Goal: Task Accomplishment & Management: Complete application form

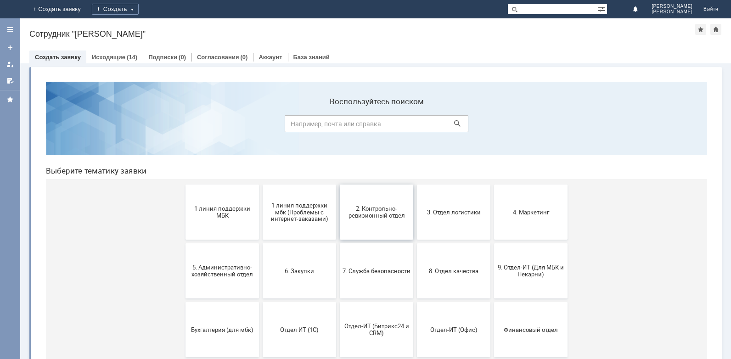
click at [367, 216] on span "2. Контрольно-ревизионный отдел" at bounding box center [377, 212] width 68 height 14
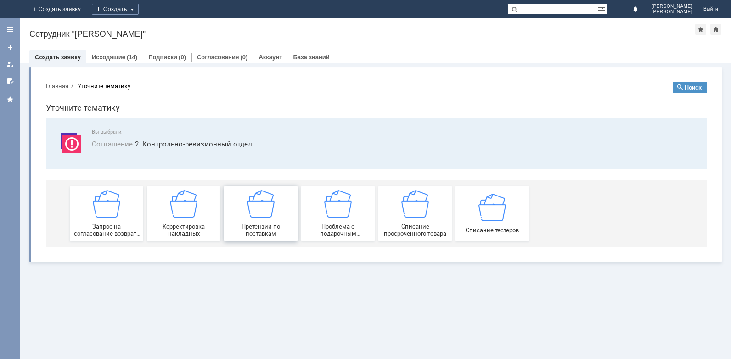
click at [268, 212] on img at bounding box center [261, 204] width 28 height 28
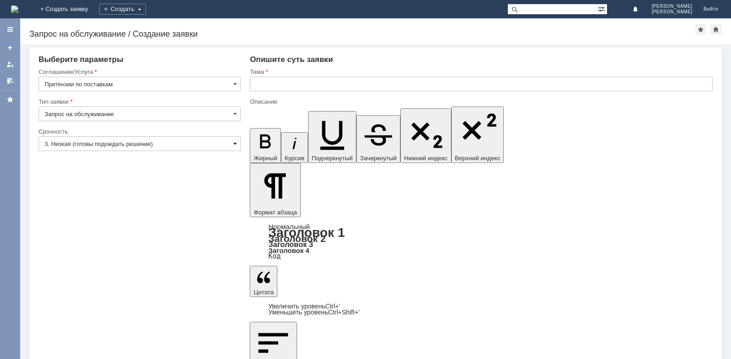
click at [236, 142] on span at bounding box center [235, 143] width 4 height 7
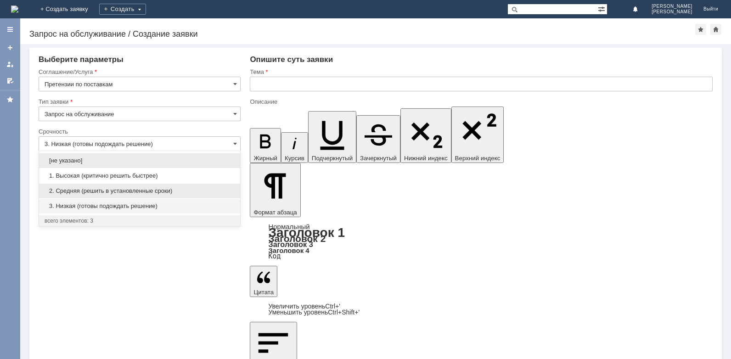
click at [83, 188] on span "2. Средняя (решить в установленные сроки)" at bounding box center [140, 190] width 190 height 7
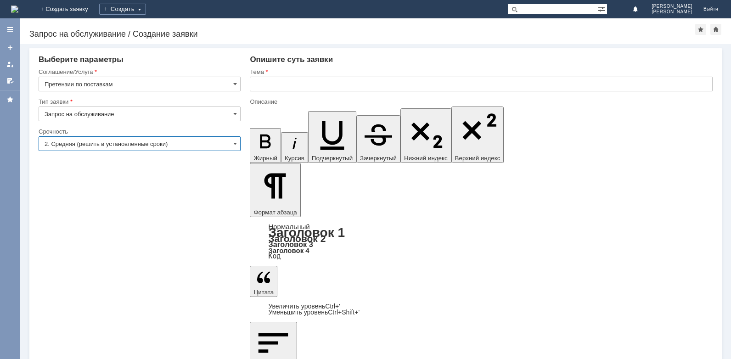
type input "2. Средняя (решить в установленные сроки)"
click at [291, 87] on input "text" at bounding box center [481, 84] width 463 height 15
type input "брак [PERSON_NAME] ИП [PERSON_NAME] ВП"
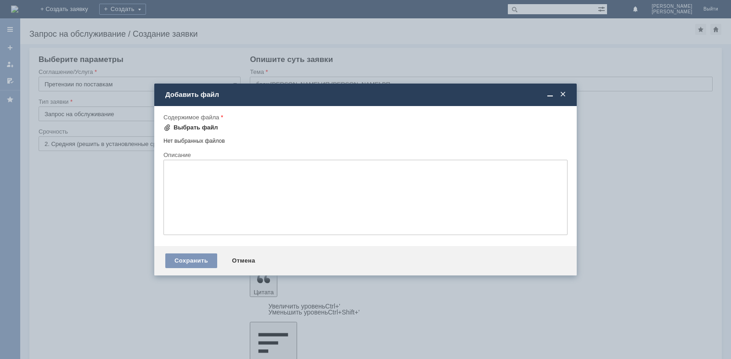
click at [180, 129] on div "Выбрать файл" at bounding box center [196, 127] width 45 height 7
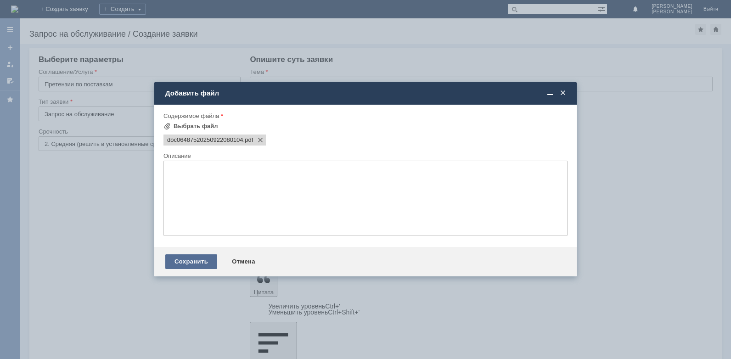
click at [198, 260] on div "Сохранить" at bounding box center [191, 261] width 52 height 15
